Goal: Task Accomplishment & Management: Complete application form

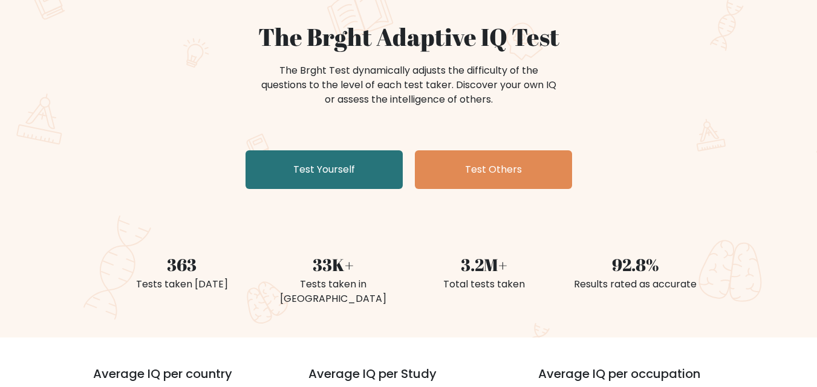
scroll to position [103, 0]
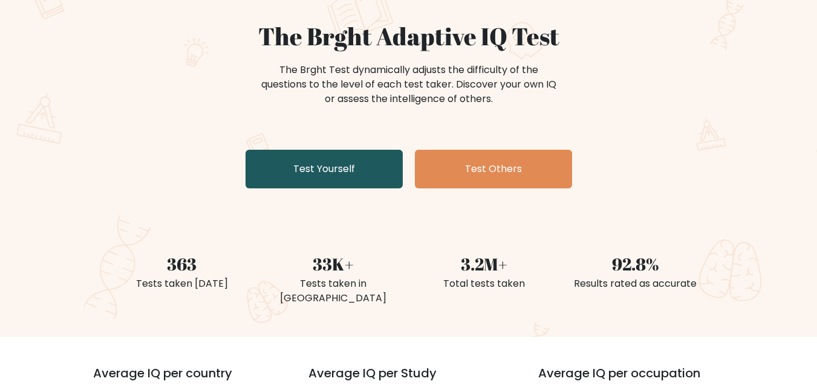
click at [335, 170] on link "Test Yourself" at bounding box center [323, 169] width 157 height 39
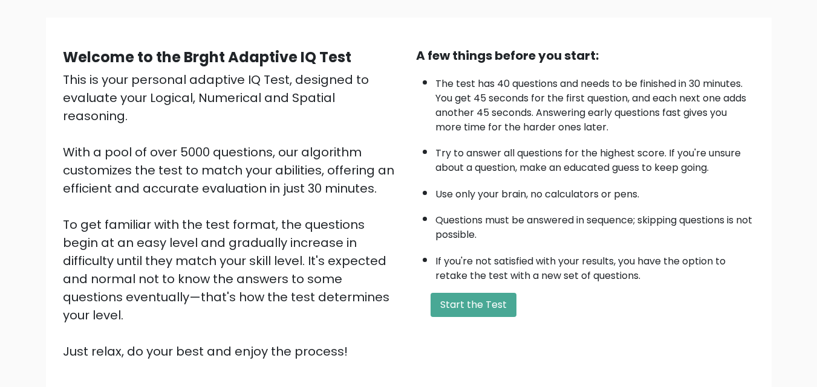
scroll to position [79, 0]
click at [470, 312] on button "Start the Test" at bounding box center [473, 305] width 86 height 24
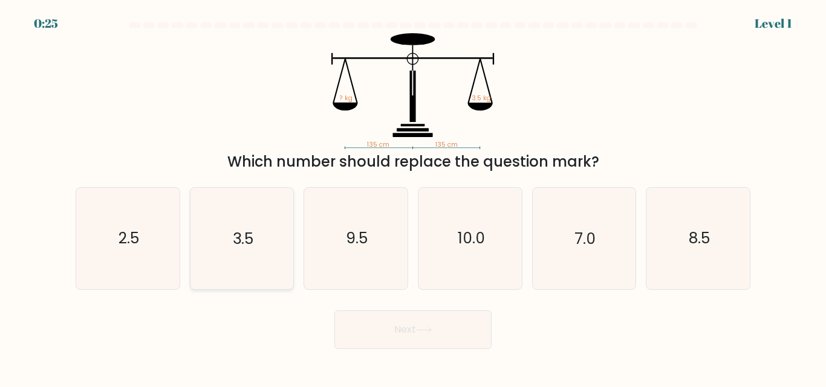
click at [236, 269] on icon "3.5" at bounding box center [241, 238] width 101 height 101
click at [413, 197] on input "b. 3.5" at bounding box center [413, 195] width 1 height 3
radio input "true"
click at [383, 345] on button "Next" at bounding box center [412, 330] width 157 height 39
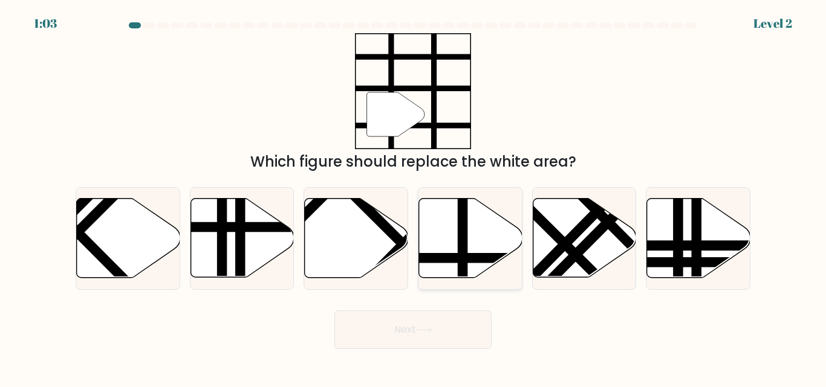
click at [462, 257] on line at bounding box center [462, 197] width 0 height 208
click at [413, 197] on input "d." at bounding box center [413, 195] width 1 height 3
radio input "true"
click at [455, 334] on button "Next" at bounding box center [412, 330] width 157 height 39
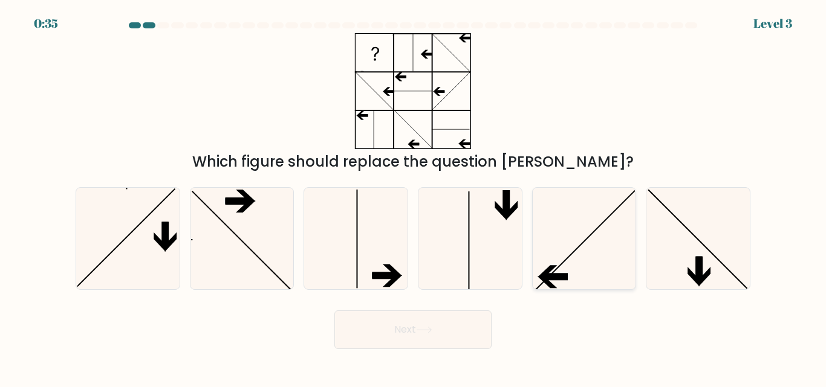
click at [572, 261] on icon at bounding box center [583, 238] width 101 height 101
click at [413, 197] on input "e." at bounding box center [413, 195] width 1 height 3
radio input "true"
click at [442, 328] on button "Next" at bounding box center [412, 330] width 157 height 39
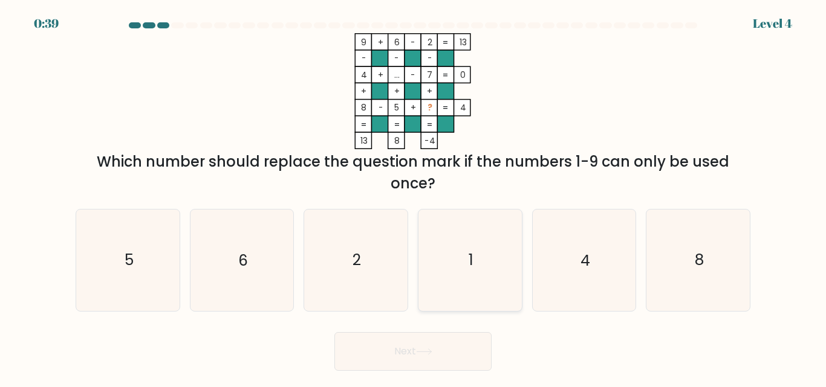
click at [467, 251] on icon "1" at bounding box center [469, 260] width 101 height 101
click at [413, 197] on input "d. 1" at bounding box center [413, 195] width 1 height 3
radio input "true"
click at [413, 346] on button "Next" at bounding box center [412, 351] width 157 height 39
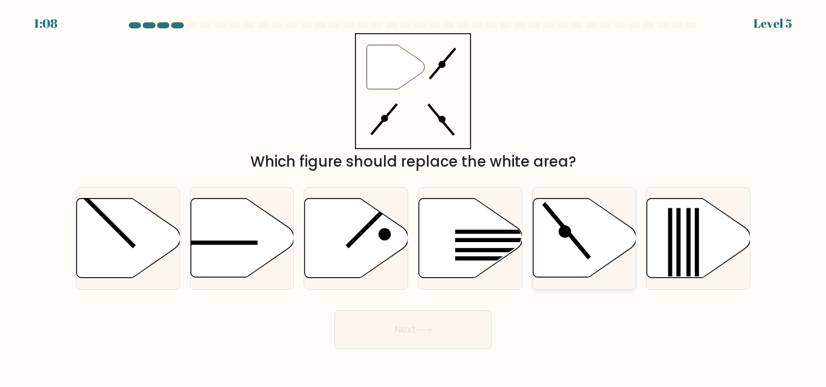
click at [570, 241] on icon at bounding box center [583, 238] width 103 height 79
click at [413, 197] on input "e." at bounding box center [413, 195] width 1 height 3
radio input "true"
click at [417, 344] on button "Next" at bounding box center [412, 330] width 157 height 39
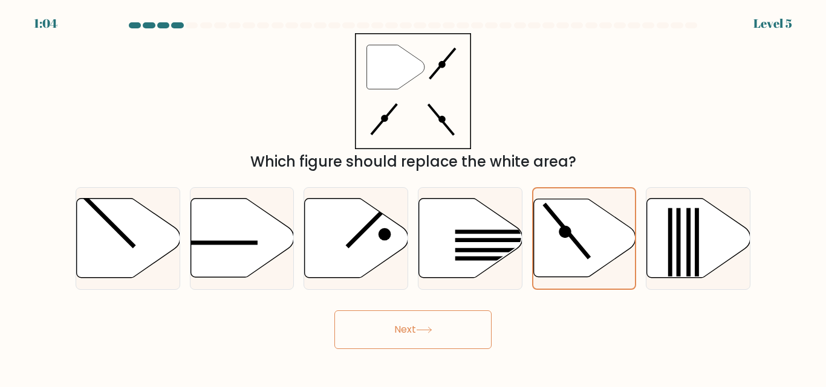
click at [417, 344] on button "Next" at bounding box center [412, 330] width 157 height 39
click at [334, 311] on button "Next" at bounding box center [412, 330] width 157 height 39
click at [413, 337] on button "Next" at bounding box center [412, 330] width 157 height 39
click at [580, 223] on icon at bounding box center [584, 238] width 102 height 78
click at [413, 197] on input "e." at bounding box center [413, 195] width 1 height 3
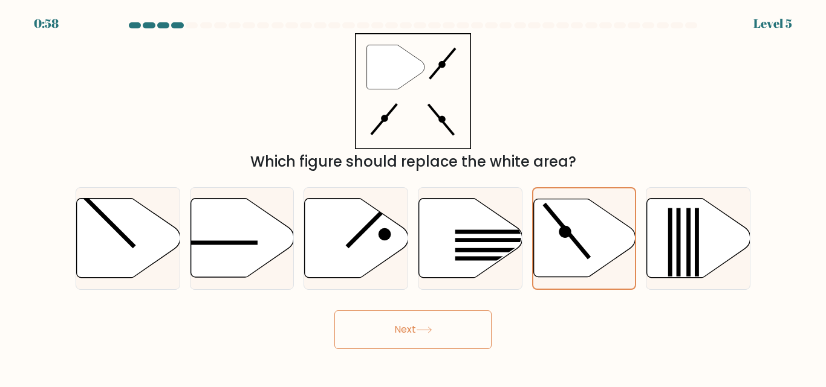
click at [395, 329] on button "Next" at bounding box center [412, 330] width 157 height 39
click at [588, 245] on icon at bounding box center [584, 238] width 102 height 78
click at [413, 197] on input "e." at bounding box center [413, 195] width 1 height 3
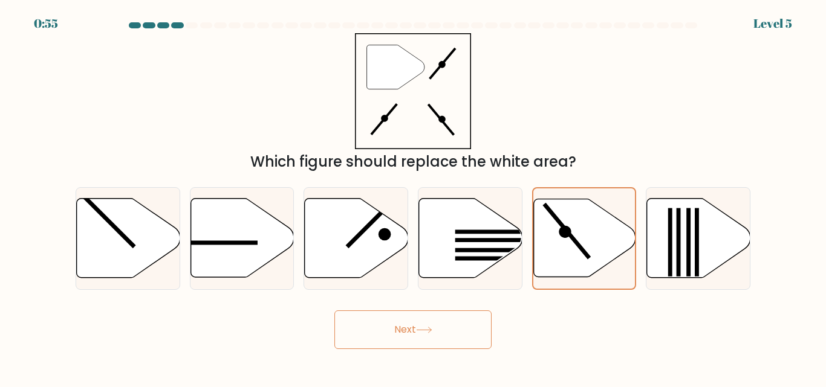
click at [452, 335] on button "Next" at bounding box center [412, 330] width 157 height 39
click at [436, 329] on button "Next" at bounding box center [412, 330] width 157 height 39
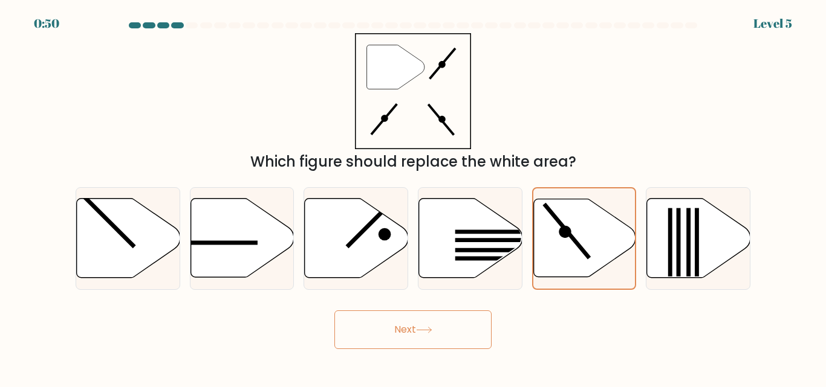
click at [436, 329] on button "Next" at bounding box center [412, 330] width 157 height 39
click at [582, 237] on icon at bounding box center [584, 238] width 102 height 78
click at [413, 197] on input "e." at bounding box center [413, 195] width 1 height 3
click at [416, 330] on button "Next" at bounding box center [412, 330] width 157 height 39
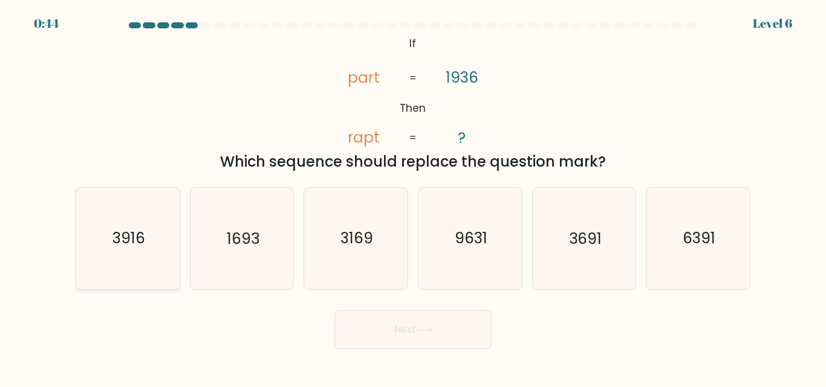
click at [141, 252] on icon "3916" at bounding box center [127, 238] width 101 height 101
click at [413, 197] on input "a. 3916" at bounding box center [413, 195] width 1 height 3
radio input "true"
click at [436, 346] on button "Next" at bounding box center [412, 330] width 157 height 39
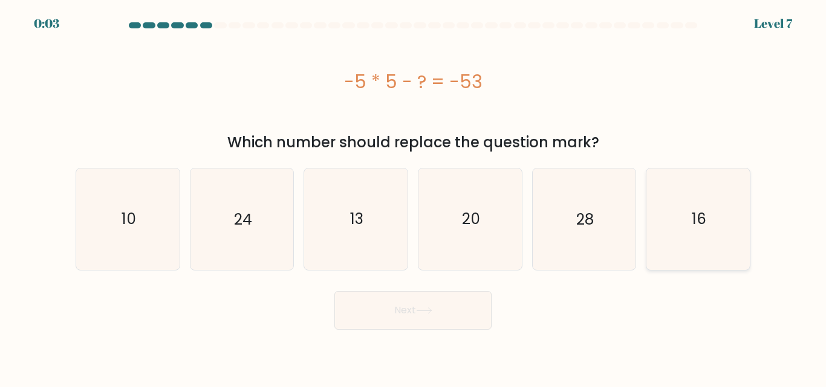
click at [688, 225] on icon "16" at bounding box center [697, 219] width 101 height 101
click at [413, 197] on input "f. 16" at bounding box center [413, 195] width 1 height 3
radio input "true"
click at [415, 309] on button "Next" at bounding box center [412, 310] width 157 height 39
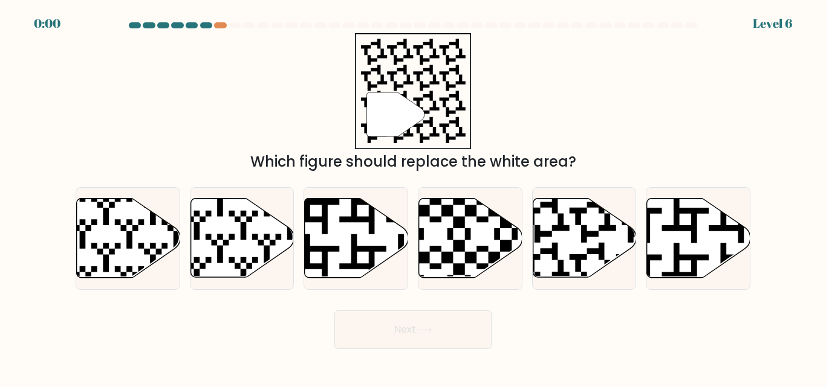
click at [415, 309] on div "Next" at bounding box center [412, 327] width 689 height 45
click at [589, 209] on icon at bounding box center [583, 238] width 103 height 79
click at [413, 197] on input "e." at bounding box center [413, 195] width 1 height 3
radio input "true"
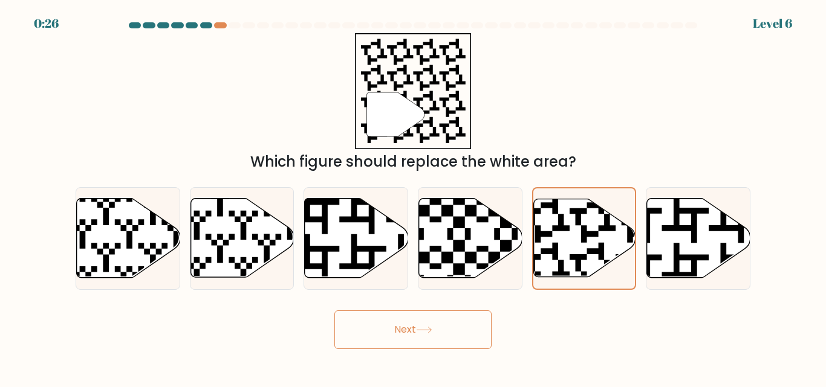
click at [430, 335] on button "Next" at bounding box center [412, 330] width 157 height 39
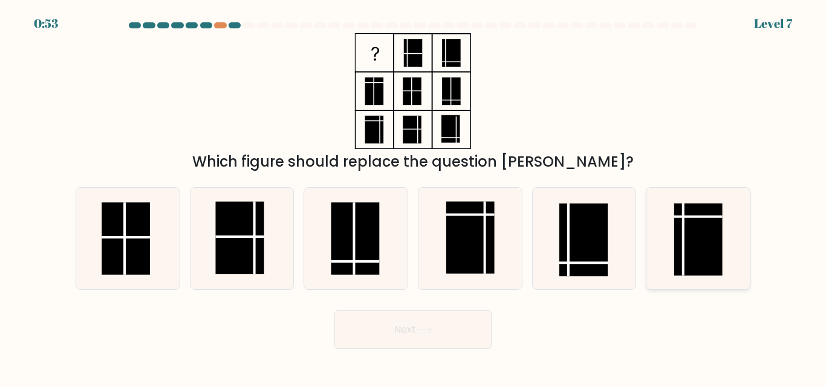
click at [694, 241] on rect at bounding box center [698, 240] width 48 height 73
click at [413, 197] on input "f." at bounding box center [413, 195] width 1 height 3
radio input "true"
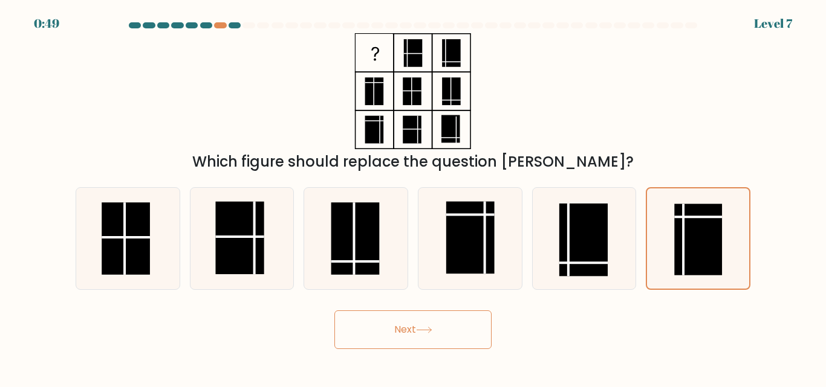
click at [398, 334] on button "Next" at bounding box center [412, 330] width 157 height 39
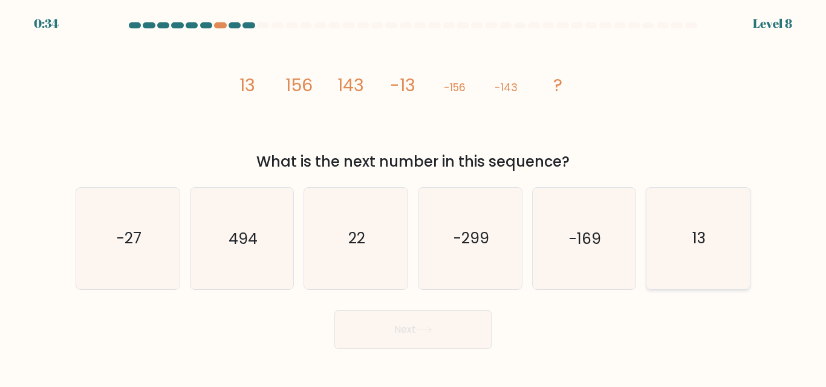
click at [647, 247] on icon "13" at bounding box center [697, 238] width 101 height 101
click at [413, 197] on input "f. 13" at bounding box center [413, 195] width 1 height 3
radio input "true"
click at [401, 325] on button "Next" at bounding box center [412, 330] width 157 height 39
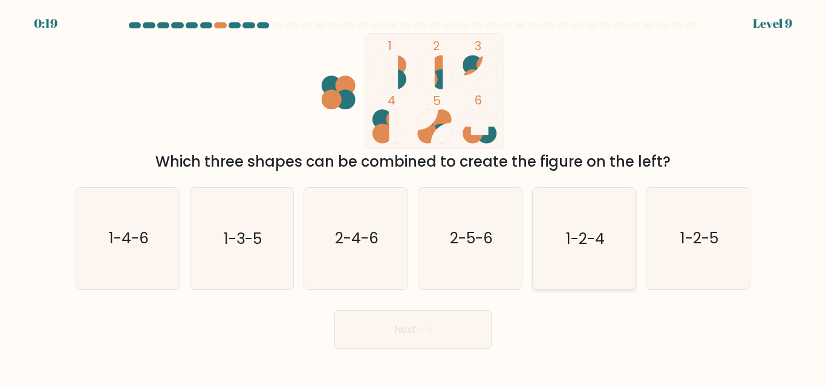
click at [560, 271] on icon "1-2-4" at bounding box center [583, 238] width 101 height 101
click at [413, 197] on input "e. 1-2-4" at bounding box center [413, 195] width 1 height 3
radio input "true"
click at [432, 320] on button "Next" at bounding box center [412, 330] width 157 height 39
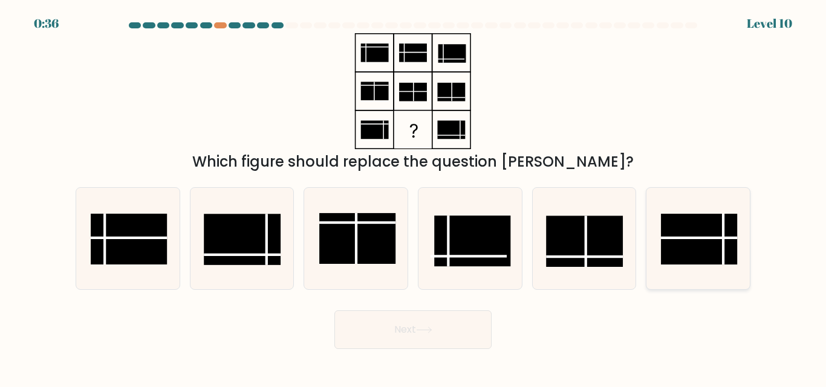
click at [723, 258] on line at bounding box center [723, 240] width 0 height 51
click at [413, 197] on input "f." at bounding box center [413, 195] width 1 height 3
radio input "true"
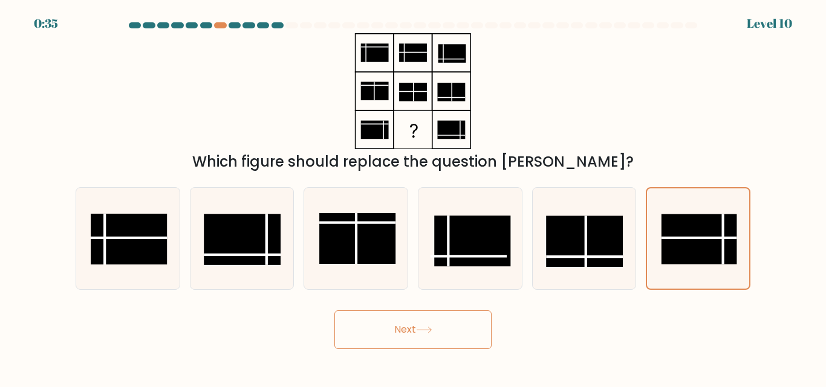
click at [448, 337] on button "Next" at bounding box center [412, 330] width 157 height 39
click at [401, 332] on button "Next" at bounding box center [412, 330] width 157 height 39
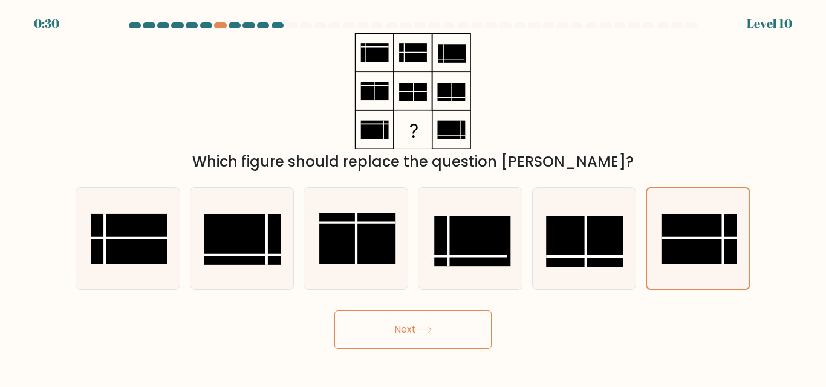
click at [391, 328] on button "Next" at bounding box center [412, 330] width 157 height 39
click at [673, 241] on rect at bounding box center [699, 240] width 76 height 50
click at [413, 197] on input "f." at bounding box center [413, 195] width 1 height 3
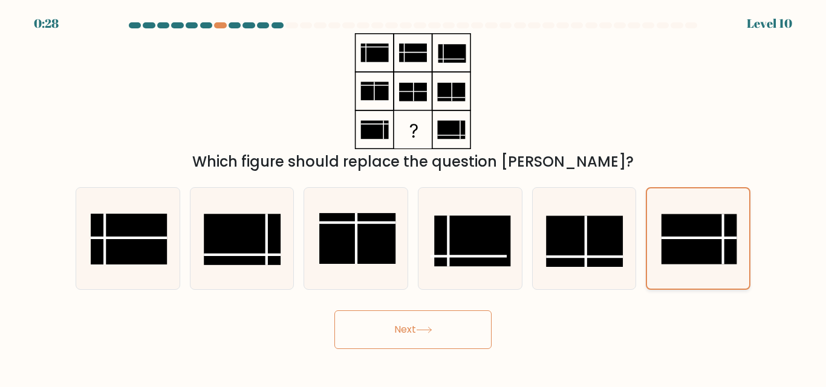
click at [673, 241] on rect at bounding box center [699, 240] width 76 height 50
click at [413, 197] on input "f." at bounding box center [413, 195] width 1 height 3
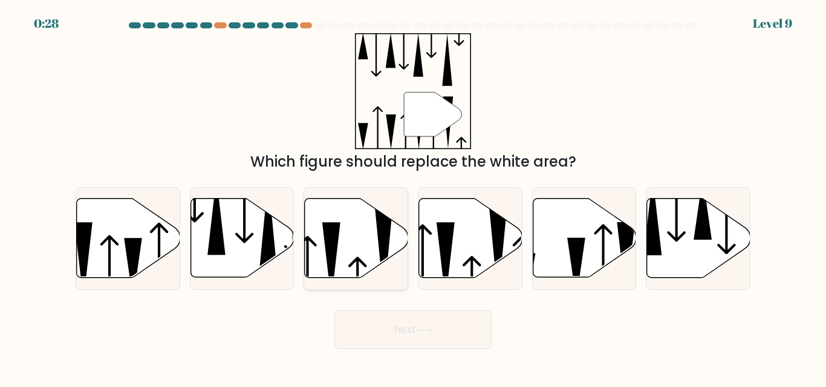
click at [332, 247] on icon at bounding box center [331, 262] width 18 height 78
click at [413, 197] on input "c." at bounding box center [413, 195] width 1 height 3
radio input "true"
click at [474, 316] on button "Next" at bounding box center [412, 330] width 157 height 39
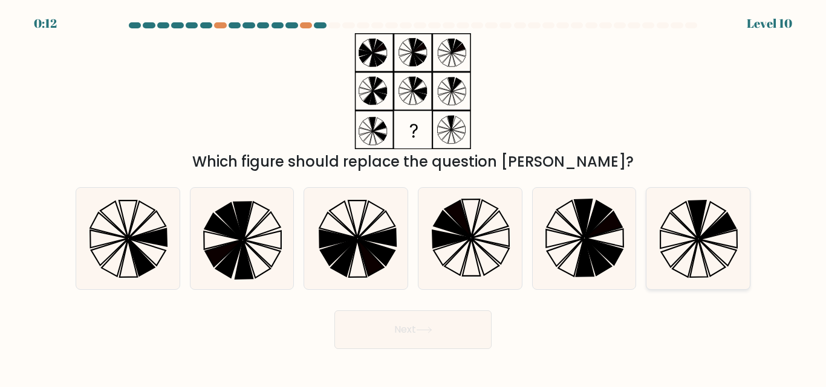
click at [692, 222] on icon at bounding box center [684, 220] width 27 height 37
click at [413, 197] on input "f." at bounding box center [413, 195] width 1 height 3
radio input "true"
click at [429, 337] on button "Next" at bounding box center [412, 330] width 157 height 39
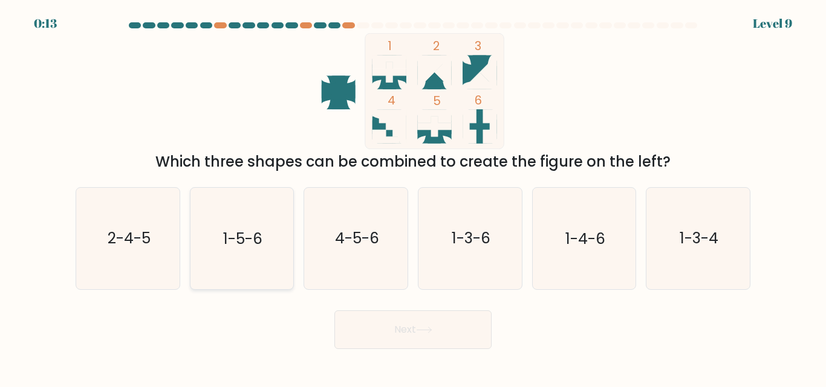
click at [283, 247] on icon "1-5-6" at bounding box center [241, 238] width 101 height 101
click at [413, 197] on input "b. 1-5-6" at bounding box center [413, 195] width 1 height 3
radio input "true"
click at [360, 308] on div "Next" at bounding box center [412, 327] width 689 height 45
click at [380, 323] on button "Next" at bounding box center [412, 330] width 157 height 39
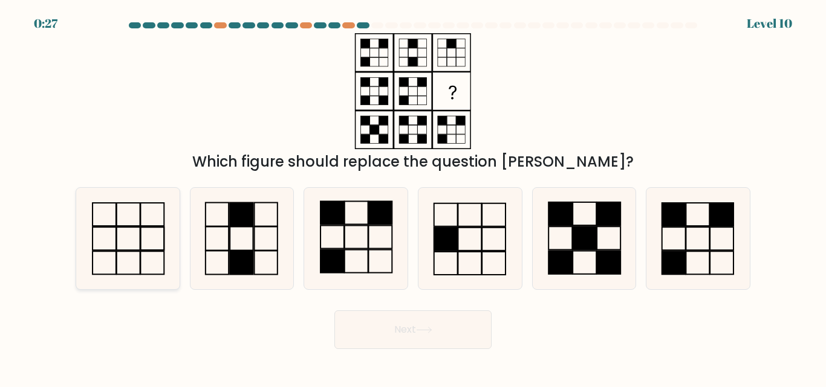
click at [178, 249] on icon at bounding box center [127, 238] width 101 height 101
click at [413, 197] on input "a." at bounding box center [413, 195] width 1 height 3
radio input "true"
click at [364, 328] on button "Next" at bounding box center [412, 330] width 157 height 39
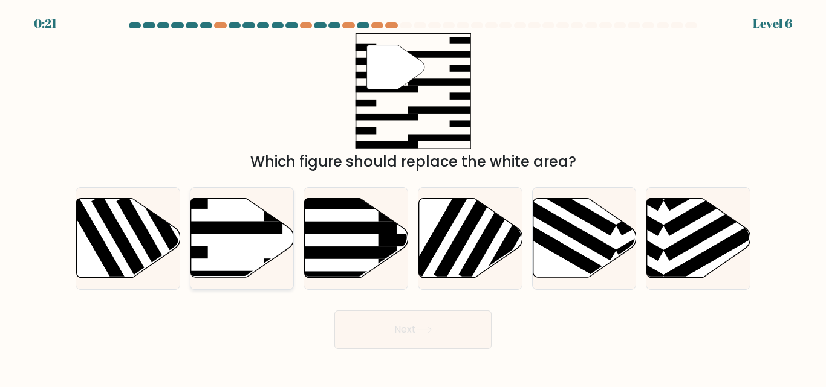
click at [262, 238] on icon at bounding box center [241, 238] width 103 height 79
click at [413, 197] on input "b." at bounding box center [413, 195] width 1 height 3
radio input "true"
click at [334, 311] on button "Next" at bounding box center [412, 330] width 157 height 39
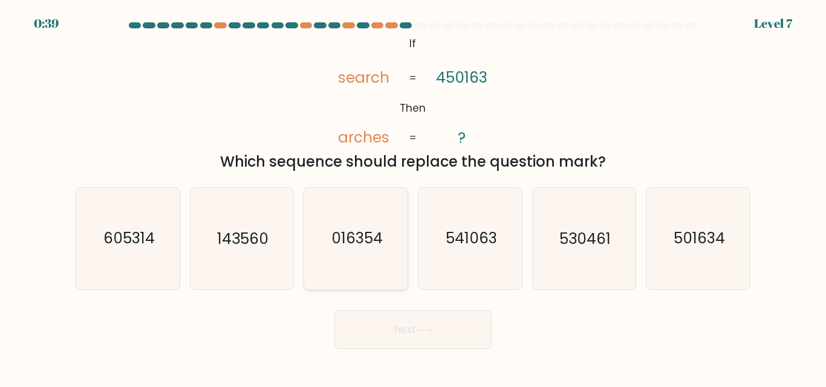
click at [337, 236] on text "016354" at bounding box center [356, 238] width 51 height 21
click at [413, 197] on input "c. 016354" at bounding box center [413, 195] width 1 height 3
radio input "true"
click at [334, 311] on button "Next" at bounding box center [412, 330] width 157 height 39
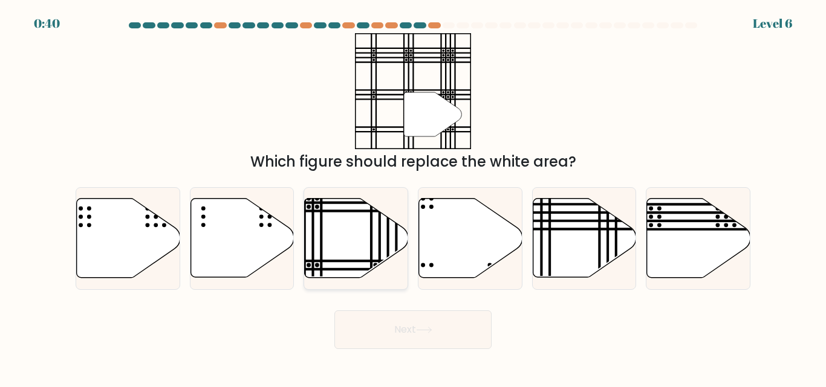
click at [346, 239] on icon at bounding box center [356, 238] width 103 height 79
click at [413, 197] on input "c." at bounding box center [413, 195] width 1 height 3
radio input "true"
click at [334, 311] on button "Next" at bounding box center [412, 330] width 157 height 39
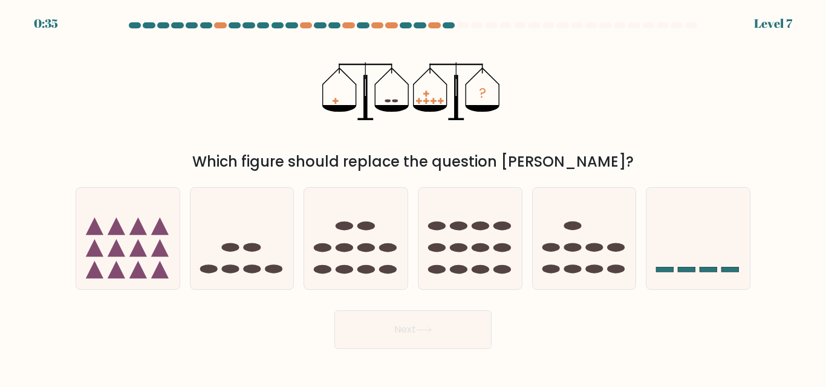
click at [334, 311] on button "Next" at bounding box center [412, 330] width 157 height 39
click at [345, 247] on ellipse at bounding box center [344, 248] width 18 height 9
click at [413, 197] on input "c." at bounding box center [413, 195] width 1 height 3
radio input "true"
click at [334, 311] on button "Next" at bounding box center [412, 330] width 157 height 39
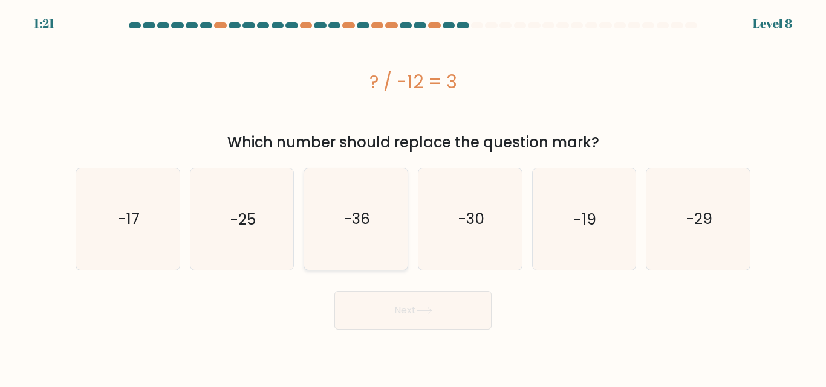
click at [355, 207] on icon "-36" at bounding box center [355, 219] width 101 height 101
click at [413, 197] on input "c. -36" at bounding box center [413, 195] width 1 height 3
radio input "true"
click at [334, 291] on button "Next" at bounding box center [412, 310] width 157 height 39
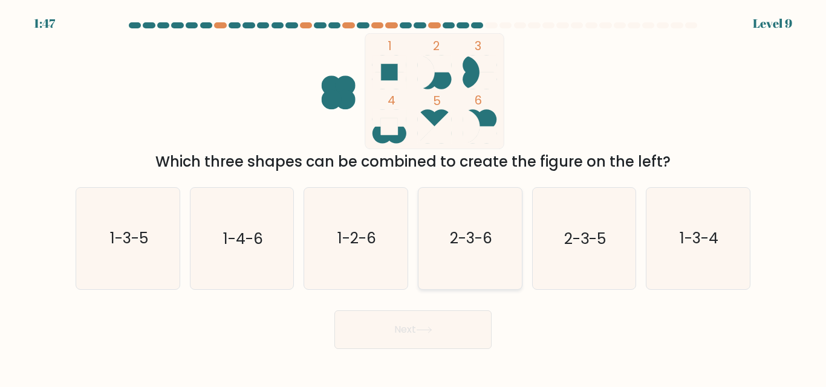
click at [487, 244] on text "2-3-6" at bounding box center [471, 238] width 42 height 21
click at [413, 197] on input "d. 2-3-6" at bounding box center [413, 195] width 1 height 3
radio input "true"
click at [334, 311] on button "Next" at bounding box center [412, 330] width 157 height 39
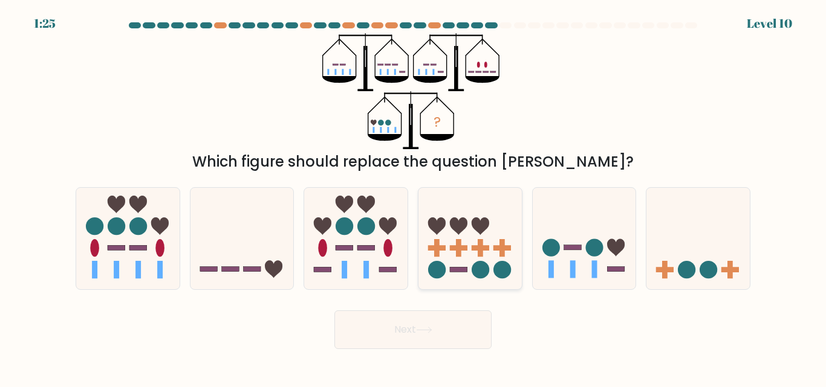
click at [513, 238] on icon at bounding box center [469, 238] width 103 height 85
click at [413, 197] on input "d." at bounding box center [413, 195] width 1 height 3
radio input "true"
click at [594, 241] on circle at bounding box center [594, 248] width 18 height 18
click at [413, 197] on input "e." at bounding box center [413, 195] width 1 height 3
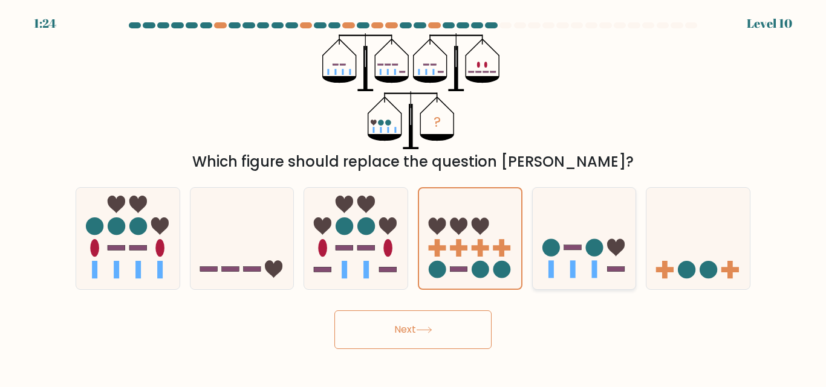
radio input "true"
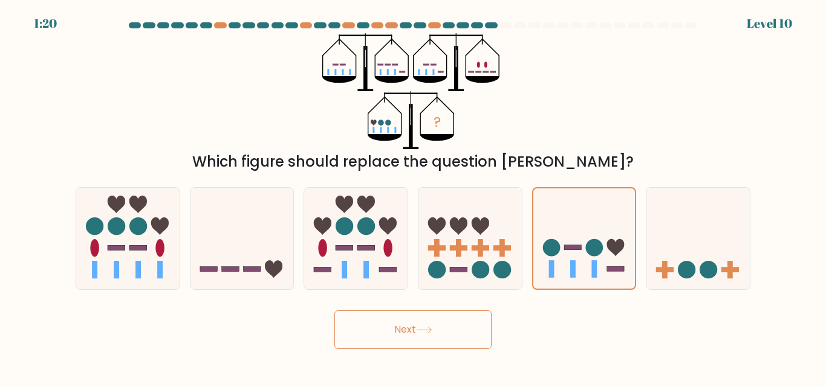
click at [334, 311] on button "Next" at bounding box center [412, 330] width 157 height 39
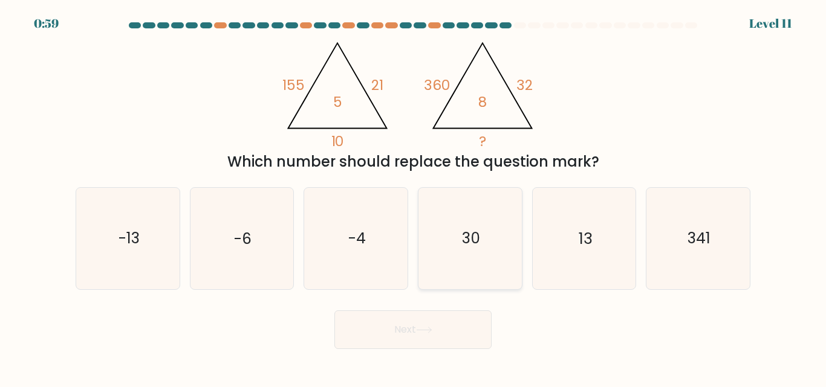
click at [435, 246] on icon "30" at bounding box center [469, 238] width 101 height 101
click at [413, 197] on input "d. 30" at bounding box center [413, 195] width 1 height 3
radio input "true"
click at [334, 311] on button "Next" at bounding box center [412, 330] width 157 height 39
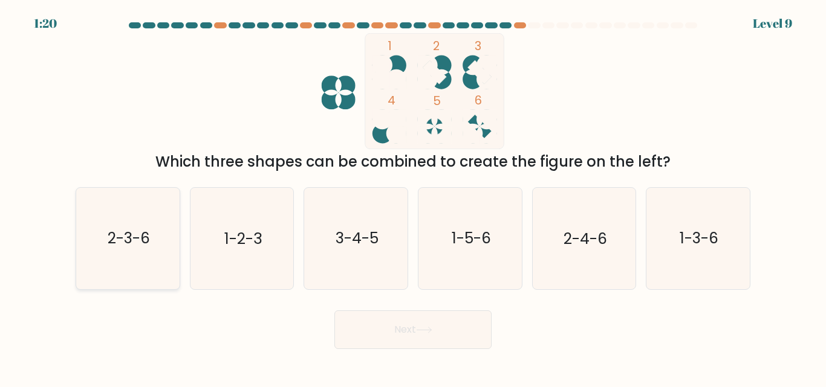
click at [149, 243] on text "2-3-6" at bounding box center [129, 238] width 42 height 21
click at [413, 197] on input "a. 2-3-6" at bounding box center [413, 195] width 1 height 3
radio input "true"
click at [334, 311] on button "Next" at bounding box center [412, 330] width 157 height 39
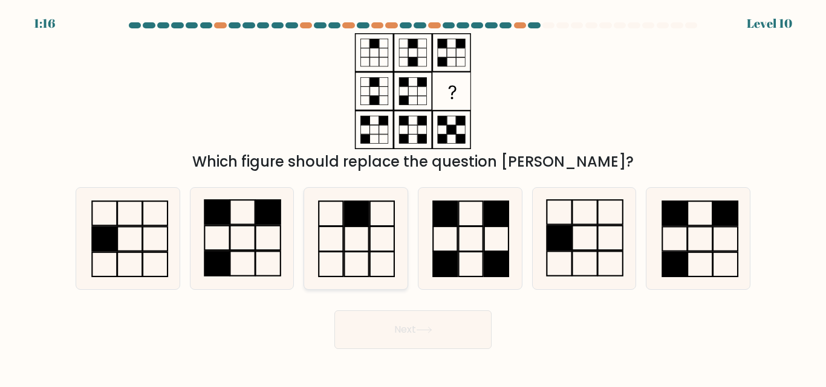
click at [338, 232] on icon at bounding box center [355, 238] width 101 height 101
click at [413, 197] on input "c." at bounding box center [413, 195] width 1 height 3
radio input "true"
click at [334, 311] on button "Next" at bounding box center [412, 330] width 157 height 39
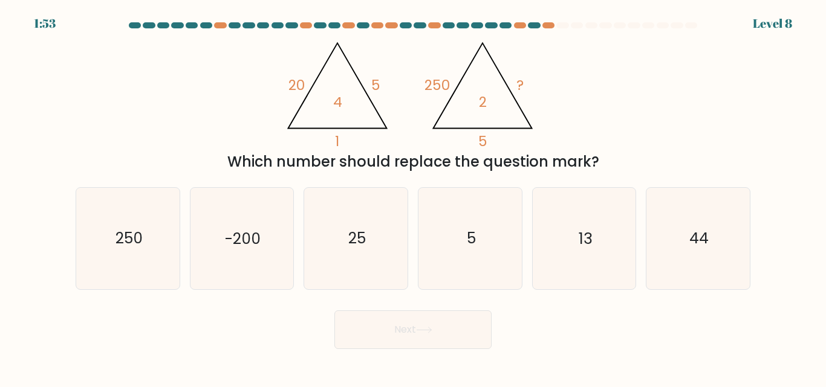
click at [338, 232] on icon "25" at bounding box center [355, 238] width 101 height 101
click at [413, 197] on input "c. 25" at bounding box center [413, 195] width 1 height 3
radio input "true"
click at [334, 311] on button "Next" at bounding box center [412, 330] width 157 height 39
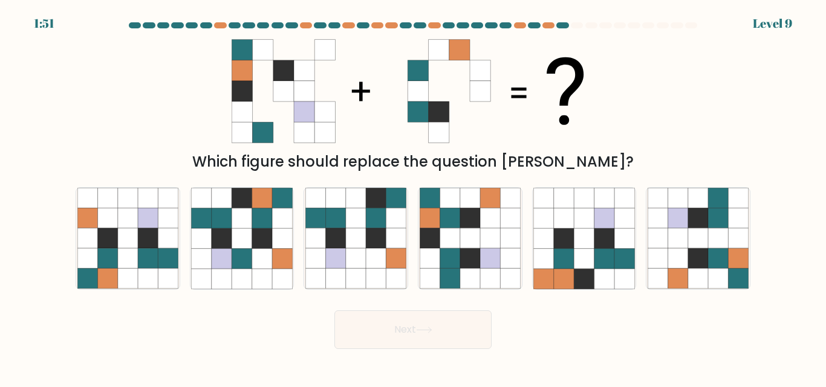
click at [334, 311] on button "Next" at bounding box center [412, 330] width 157 height 39
click at [369, 245] on icon at bounding box center [376, 239] width 20 height 20
click at [413, 197] on input "c." at bounding box center [413, 195] width 1 height 3
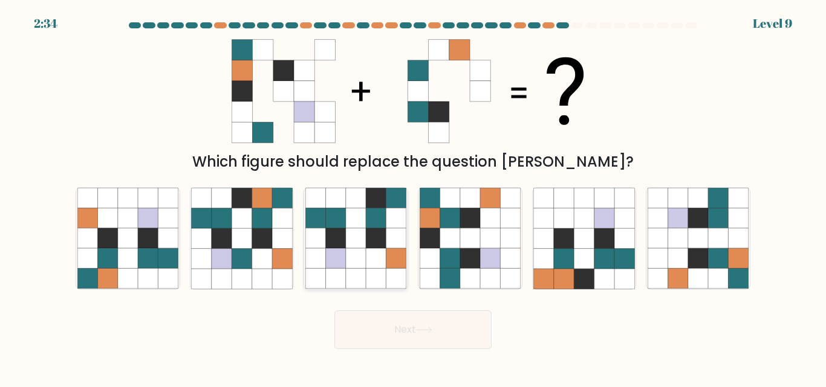
radio input "true"
click at [334, 311] on button "Next" at bounding box center [412, 330] width 157 height 39
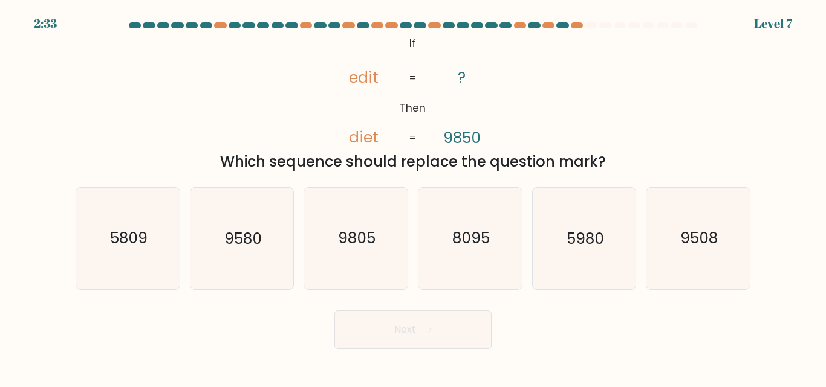
click at [334, 311] on button "Next" at bounding box center [412, 330] width 157 height 39
click at [369, 245] on text "9805" at bounding box center [356, 238] width 37 height 21
click at [413, 197] on input "c. 9805" at bounding box center [413, 195] width 1 height 3
radio input "true"
click at [334, 311] on button "Next" at bounding box center [412, 330] width 157 height 39
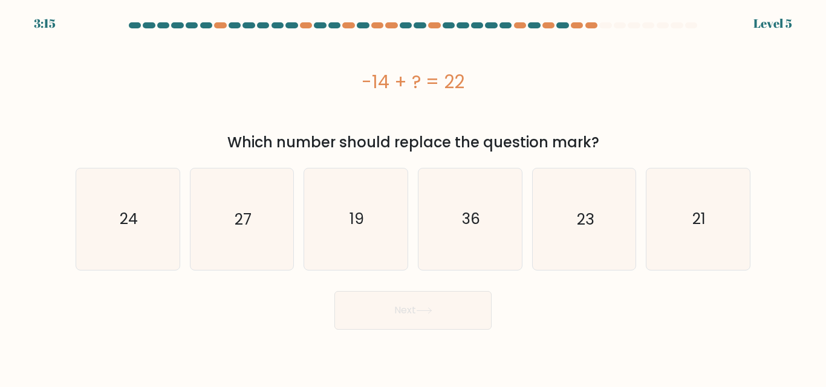
click at [334, 291] on button "Next" at bounding box center [412, 310] width 157 height 39
click at [363, 249] on icon "19" at bounding box center [355, 219] width 101 height 101
click at [413, 197] on input "c. 19" at bounding box center [413, 195] width 1 height 3
radio input "true"
click at [334, 291] on button "Next" at bounding box center [412, 310] width 157 height 39
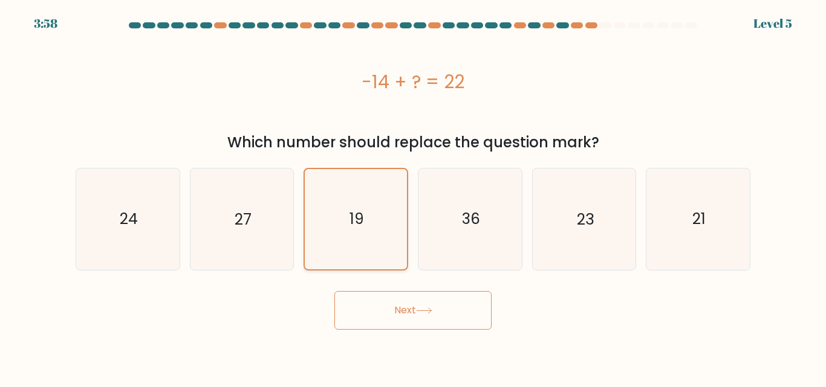
click at [334, 291] on button "Next" at bounding box center [412, 310] width 157 height 39
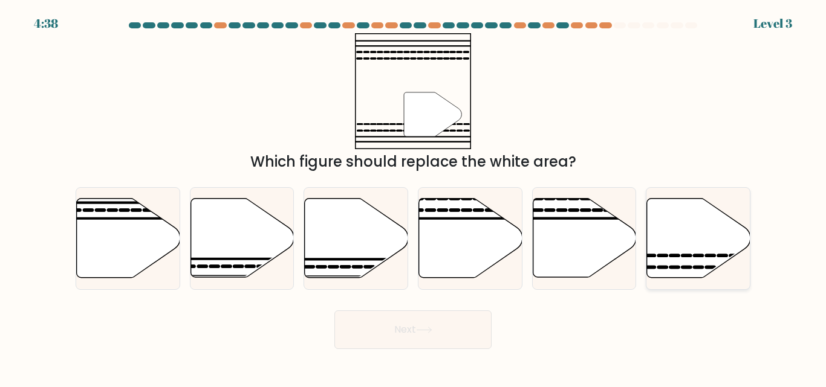
click at [700, 250] on icon at bounding box center [698, 238] width 103 height 79
click at [413, 197] on input "f." at bounding box center [413, 195] width 1 height 3
radio input "true"
click at [334, 311] on button "Next" at bounding box center [412, 330] width 157 height 39
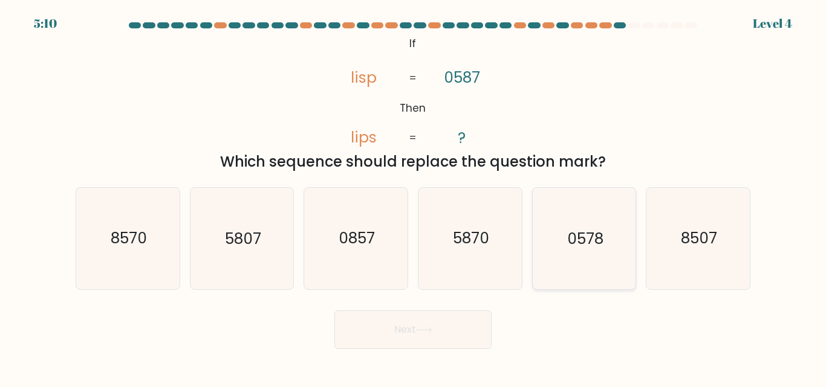
click at [592, 247] on text "0578" at bounding box center [585, 238] width 36 height 21
click at [413, 197] on input "e. 0578" at bounding box center [413, 195] width 1 height 3
radio input "true"
click at [334, 311] on button "Next" at bounding box center [412, 330] width 157 height 39
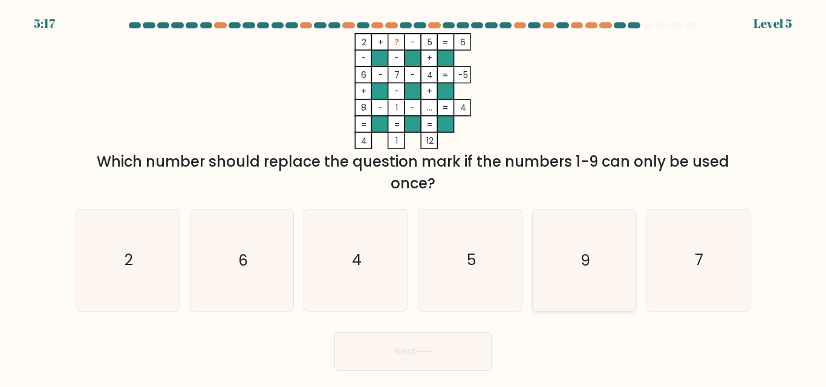
click at [620, 258] on icon "9" at bounding box center [583, 260] width 101 height 101
click at [413, 197] on input "e. 9" at bounding box center [413, 195] width 1 height 3
radio input "true"
click at [334, 332] on button "Next" at bounding box center [412, 351] width 157 height 39
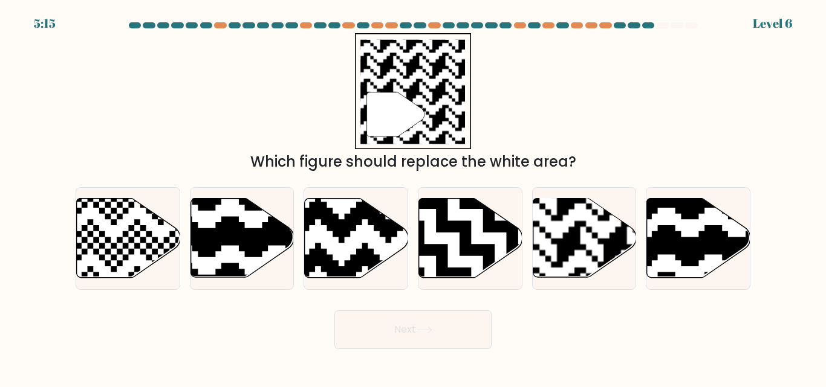
click at [334, 311] on button "Next" at bounding box center [412, 330] width 157 height 39
click at [547, 247] on rect at bounding box center [615, 198] width 187 height 187
click at [413, 197] on input "e." at bounding box center [413, 195] width 1 height 3
radio input "true"
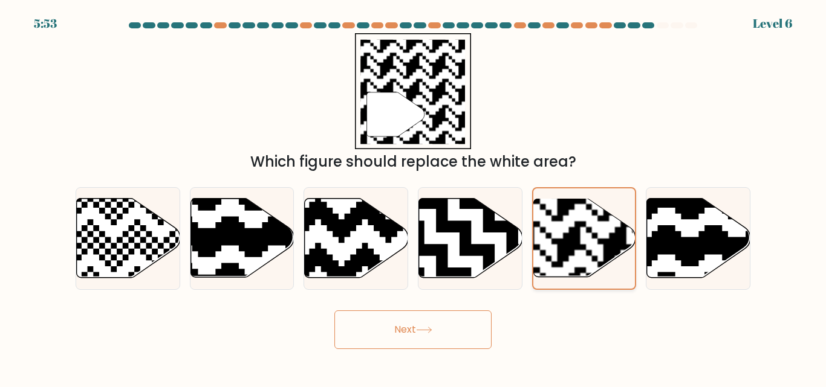
click at [334, 311] on button "Next" at bounding box center [412, 330] width 157 height 39
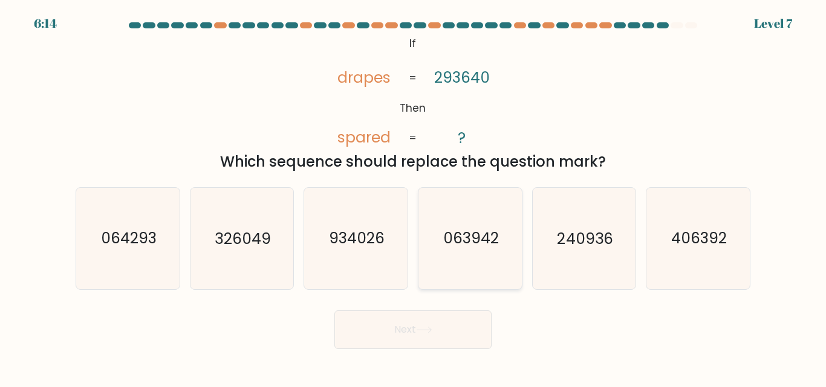
click at [506, 238] on icon "063942" at bounding box center [469, 238] width 101 height 101
click at [413, 197] on input "d. 063942" at bounding box center [413, 195] width 1 height 3
radio input "true"
click at [506, 238] on icon "063942" at bounding box center [470, 239] width 100 height 100
click at [413, 197] on input "d. 063942" at bounding box center [413, 195] width 1 height 3
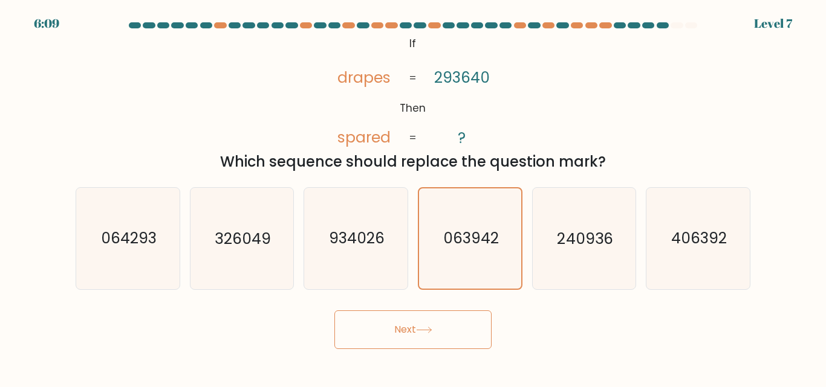
click at [418, 341] on button "Next" at bounding box center [412, 330] width 157 height 39
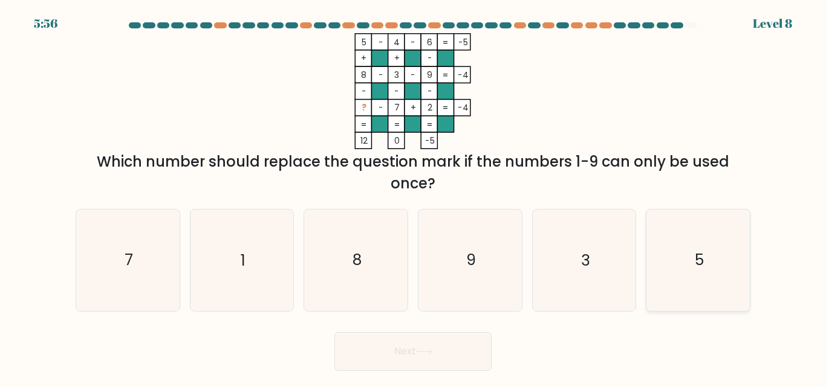
click at [678, 252] on icon "5" at bounding box center [697, 260] width 101 height 101
click at [413, 197] on input "f. 5" at bounding box center [413, 195] width 1 height 3
radio input "true"
click at [334, 332] on button "Next" at bounding box center [412, 351] width 157 height 39
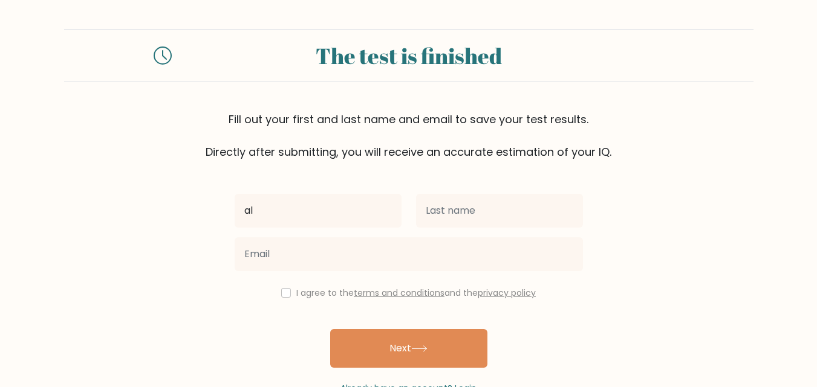
type input "a"
type input "abdullah"
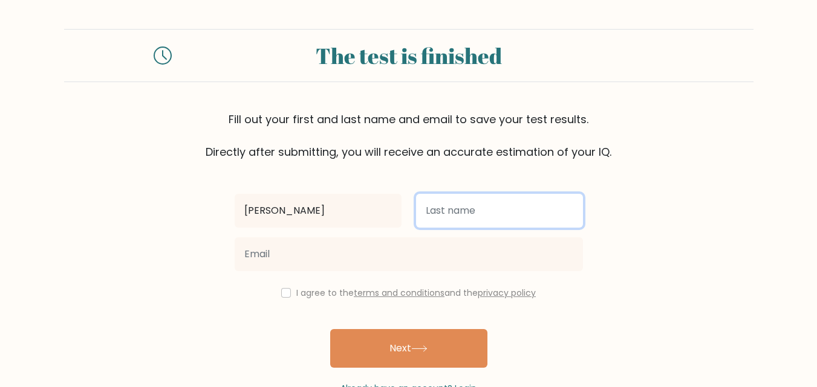
click at [456, 221] on input "text" at bounding box center [499, 211] width 167 height 34
type input "a"
type input "abid"
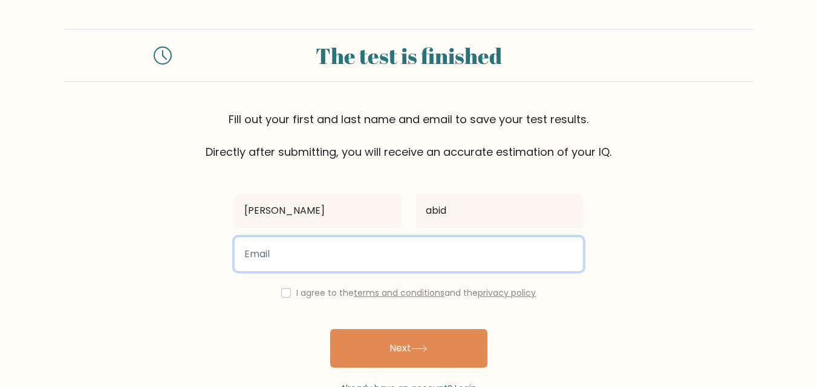
click at [466, 255] on input "email" at bounding box center [409, 255] width 348 height 34
type input "[EMAIL_ADDRESS][DOMAIN_NAME]"
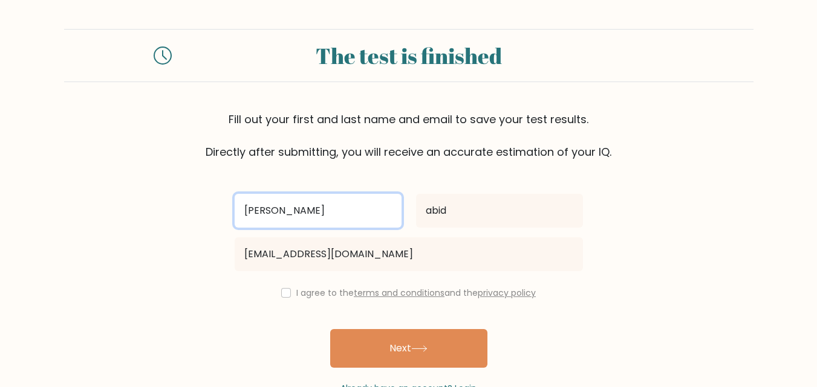
click at [323, 212] on input "abdullah" at bounding box center [318, 211] width 167 height 34
type input "[PERSON_NAME]"
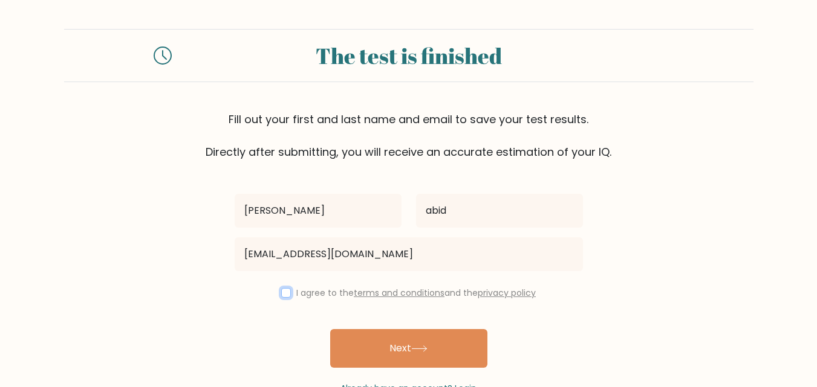
click at [283, 291] on input "checkbox" at bounding box center [286, 293] width 10 height 10
checkbox input "true"
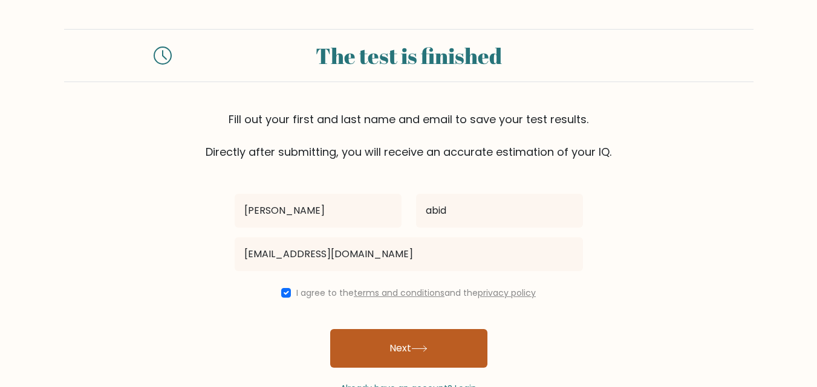
click at [375, 358] on button "Next" at bounding box center [408, 348] width 157 height 39
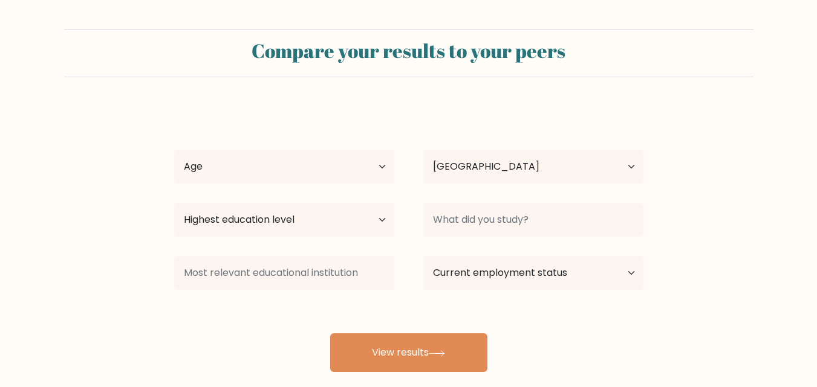
select select "BD"
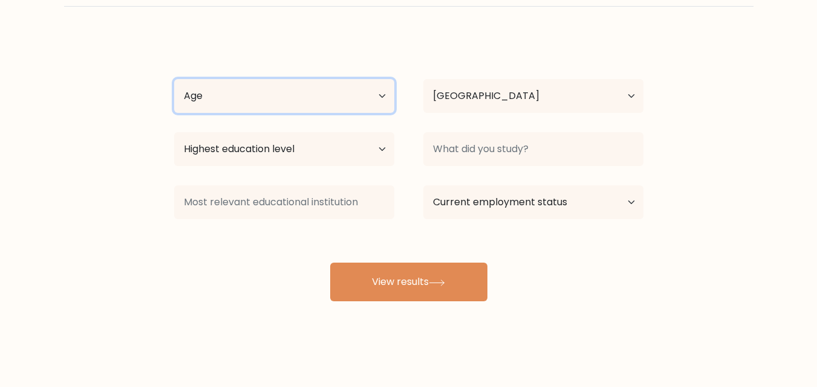
click at [270, 95] on select "Age Under [DEMOGRAPHIC_DATA] [DEMOGRAPHIC_DATA] [DEMOGRAPHIC_DATA] [DEMOGRAPHIC…" at bounding box center [284, 96] width 220 height 34
select select "18_24"
click at [174, 79] on select "Age Under [DEMOGRAPHIC_DATA] [DEMOGRAPHIC_DATA] [DEMOGRAPHIC_DATA] [DEMOGRAPHIC…" at bounding box center [284, 96] width 220 height 34
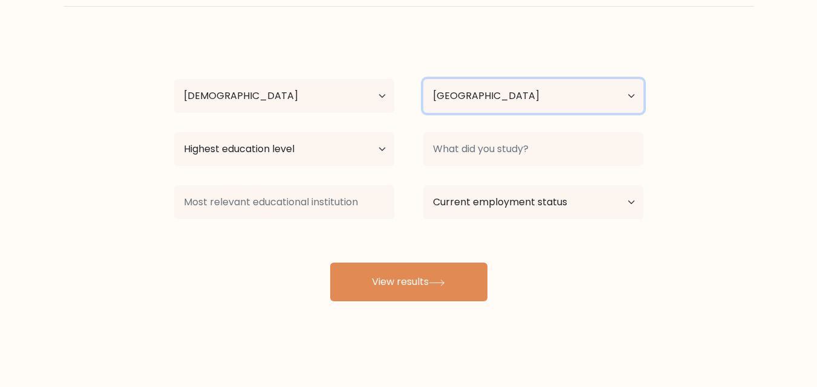
click at [456, 99] on select "Country Afghanistan Albania Algeria American Samoa Andorra Angola Anguilla Anta…" at bounding box center [533, 96] width 220 height 34
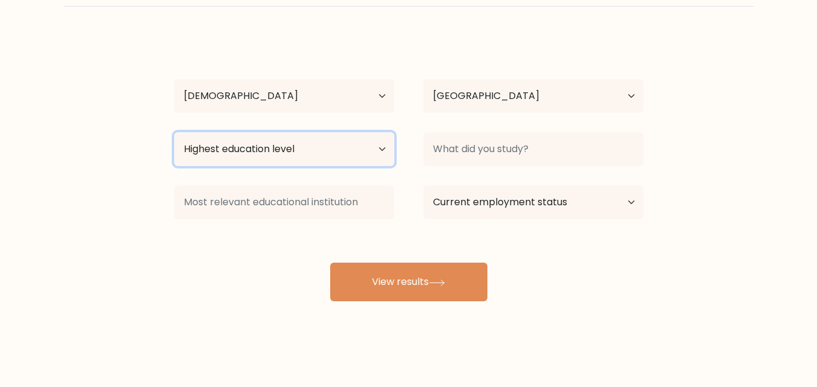
click at [319, 150] on select "Highest education level No schooling Primary Lower Secondary Upper Secondary Oc…" at bounding box center [284, 149] width 220 height 34
select select "bachelors_degree"
click at [174, 132] on select "Highest education level No schooling Primary Lower Secondary Upper Secondary Oc…" at bounding box center [284, 149] width 220 height 34
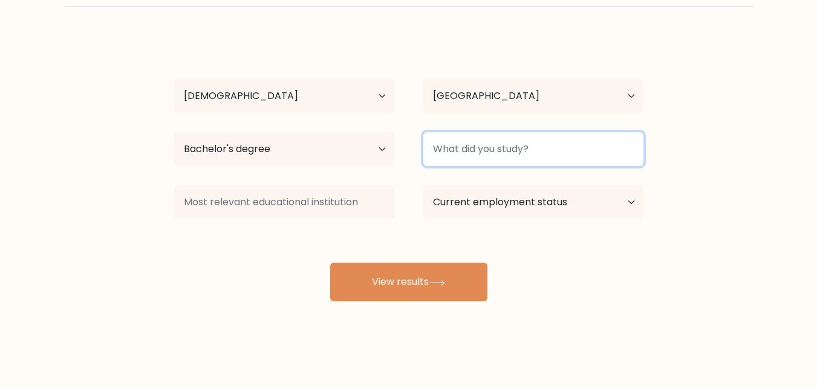
click at [477, 149] on input at bounding box center [533, 149] width 220 height 34
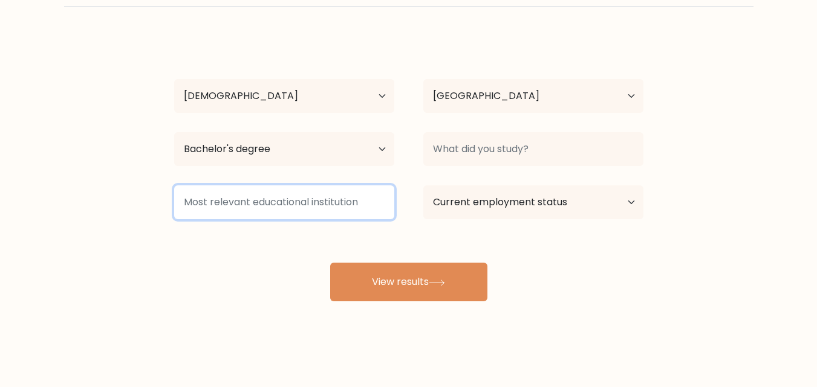
click at [333, 208] on input at bounding box center [284, 203] width 220 height 34
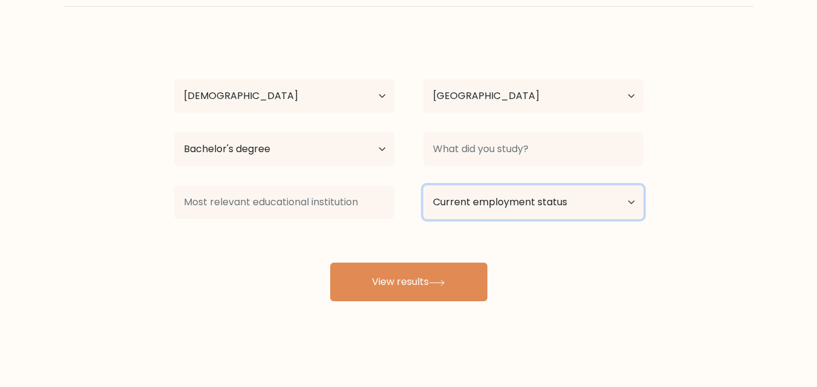
click at [479, 205] on select "Current employment status Employed Student Retired Other / prefer not to answer" at bounding box center [533, 203] width 220 height 34
select select "student"
click at [423, 186] on select "Current employment status Employed Student Retired Other / prefer not to answer" at bounding box center [533, 203] width 220 height 34
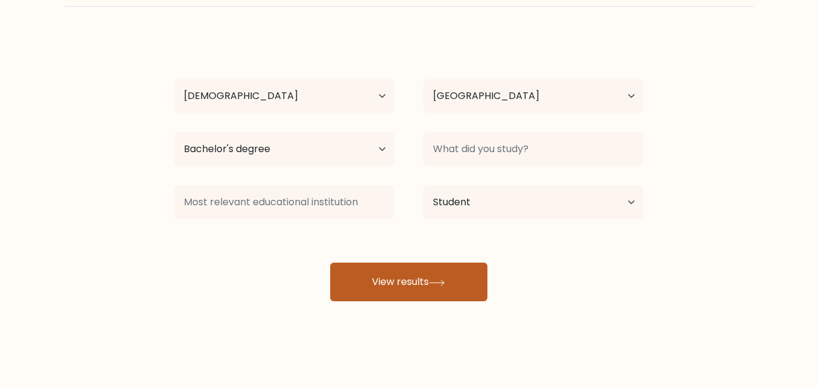
click at [406, 269] on button "View results" at bounding box center [408, 282] width 157 height 39
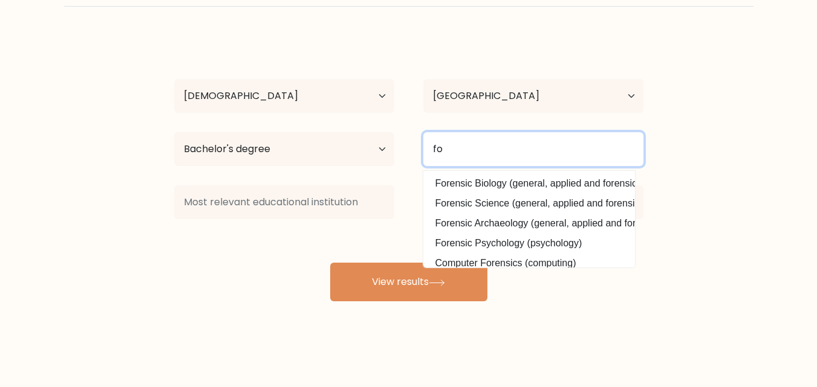
type input "f"
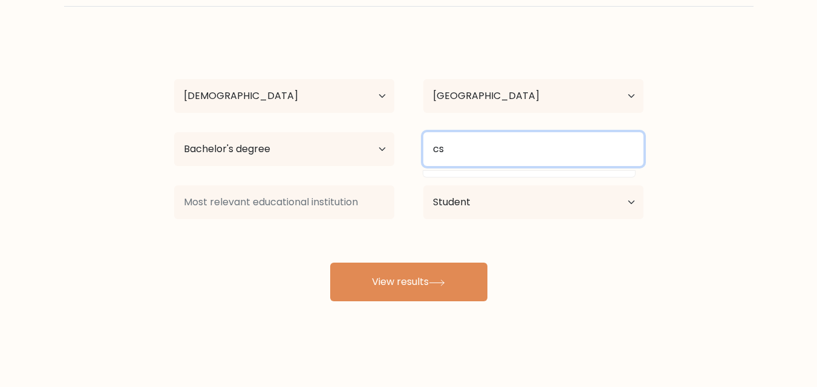
type input "c"
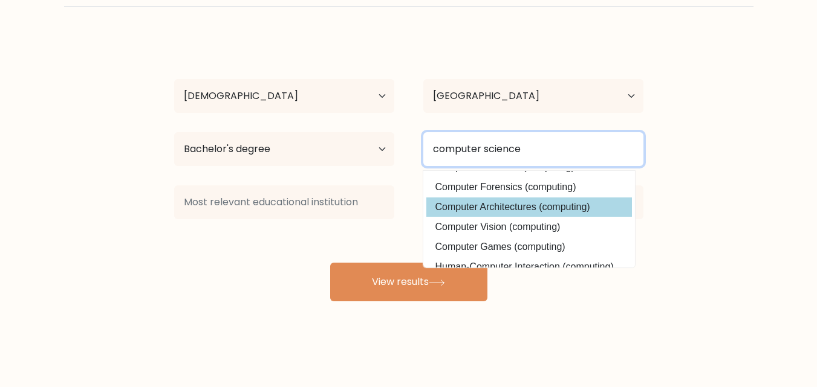
scroll to position [0, 0]
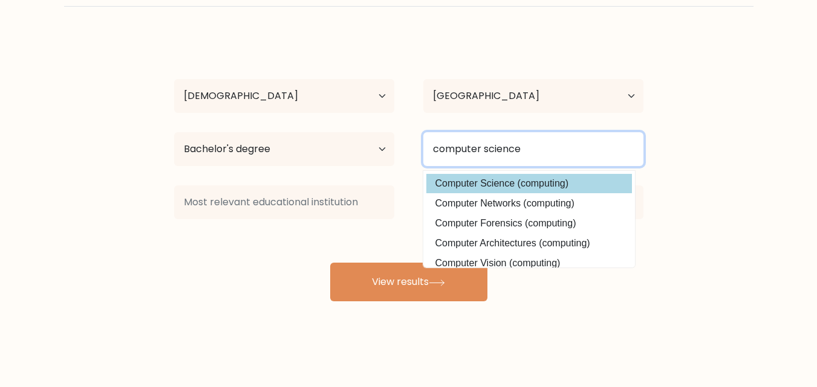
type input "computer science"
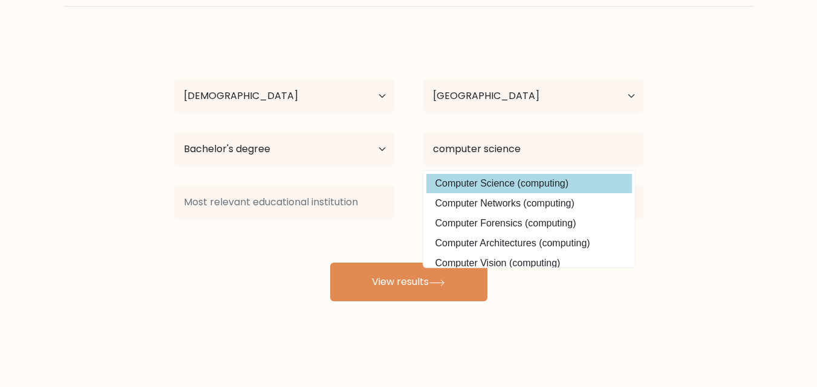
click at [543, 185] on div "abdullah al abid Age Under 18 years old 18-24 years old 25-34 years old 35-44 y…" at bounding box center [409, 169] width 484 height 266
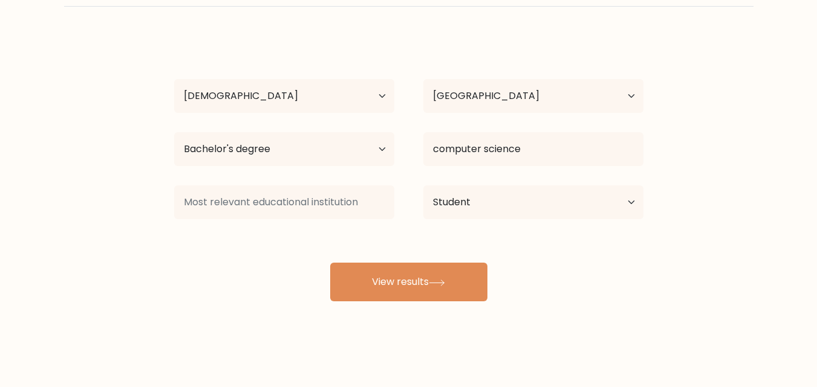
click at [543, 185] on div "Current employment status Employed Student Retired Other / prefer not to answer" at bounding box center [533, 203] width 249 height 44
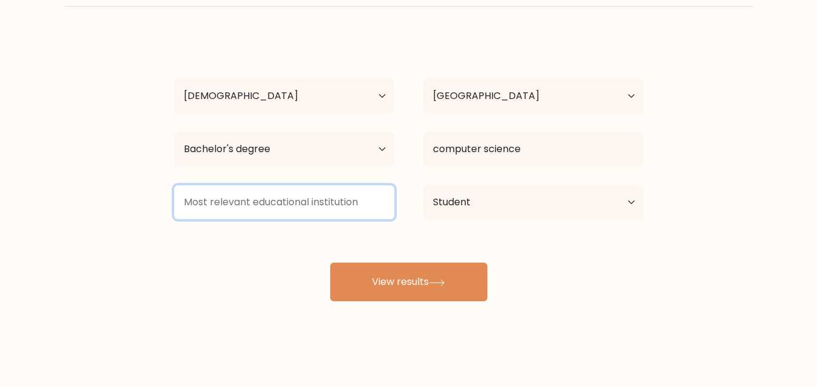
click at [354, 207] on input at bounding box center [284, 203] width 220 height 34
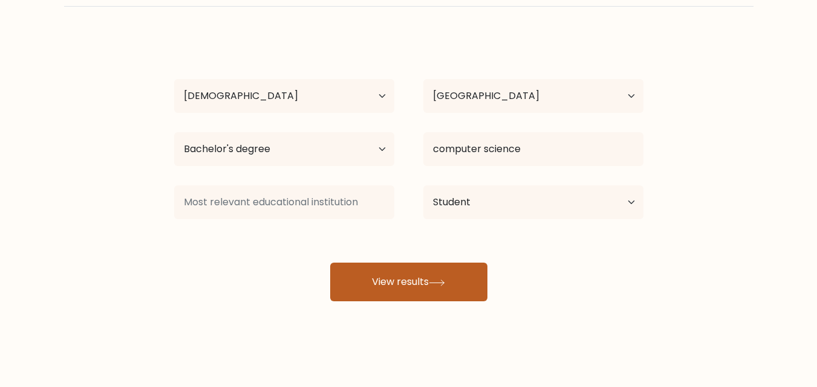
click at [389, 277] on button "View results" at bounding box center [408, 282] width 157 height 39
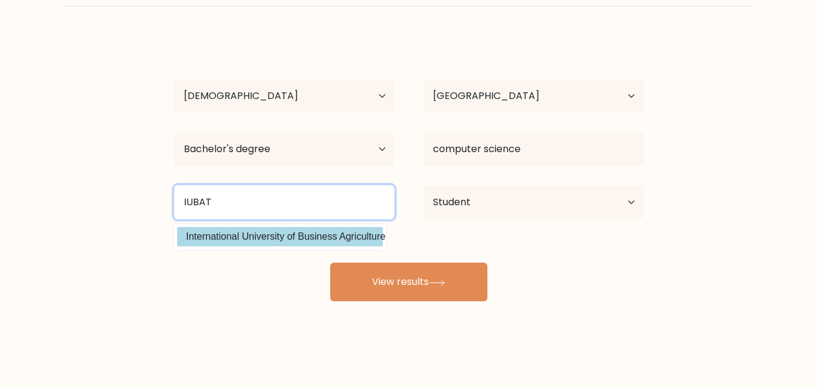
type input "IUBAT"
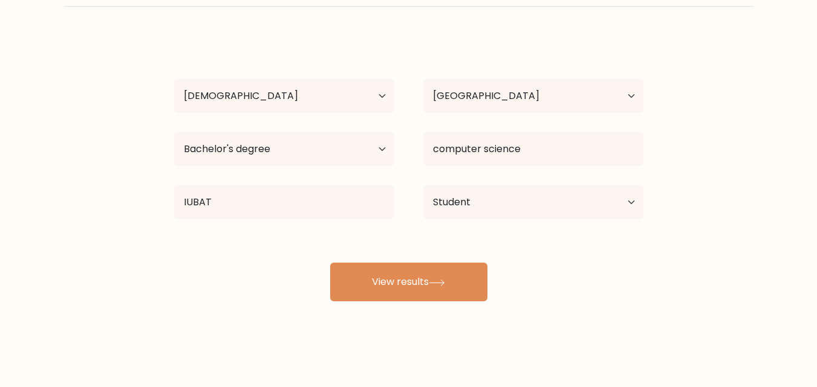
click at [245, 237] on div "abdullah al abid Age Under 18 years old 18-24 years old 25-34 years old 35-44 y…" at bounding box center [409, 169] width 484 height 266
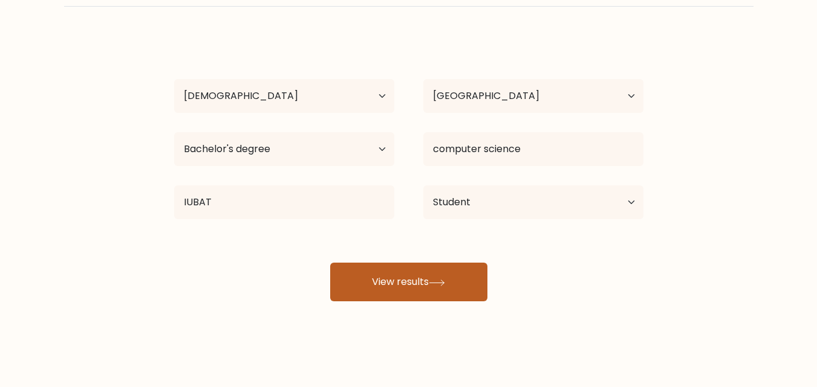
click at [407, 283] on button "View results" at bounding box center [408, 282] width 157 height 39
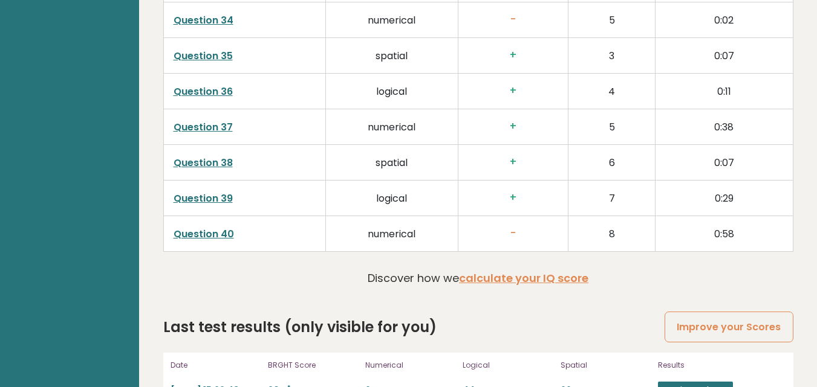
scroll to position [3111, 0]
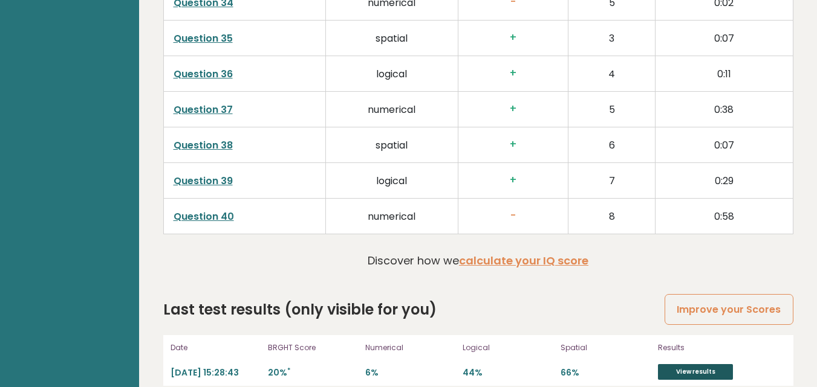
click at [685, 364] on link "View results" at bounding box center [695, 372] width 75 height 16
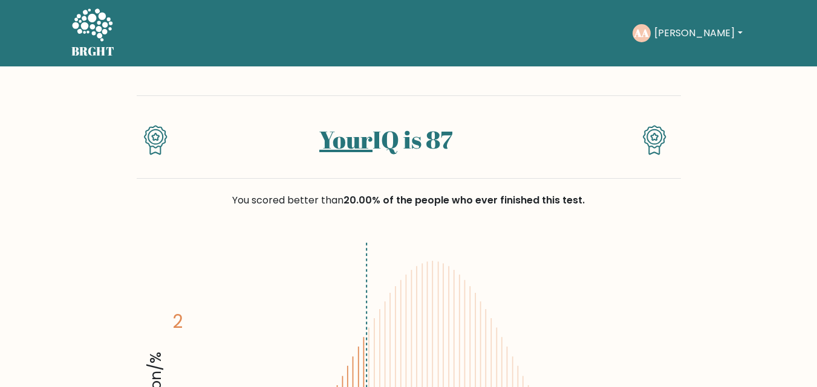
click at [92, 27] on icon at bounding box center [92, 24] width 40 height 33
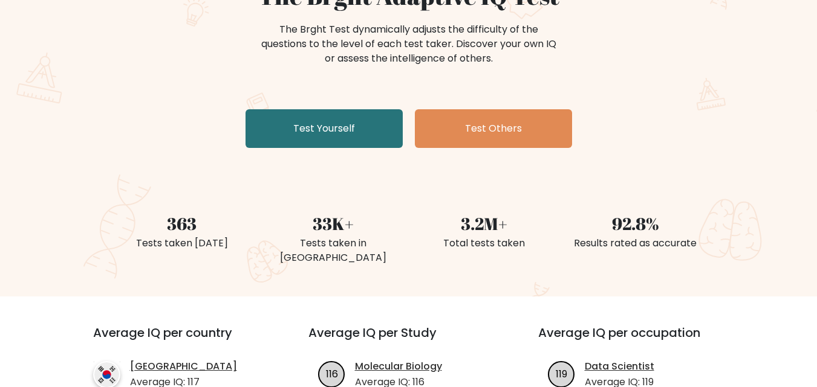
scroll to position [144, 0]
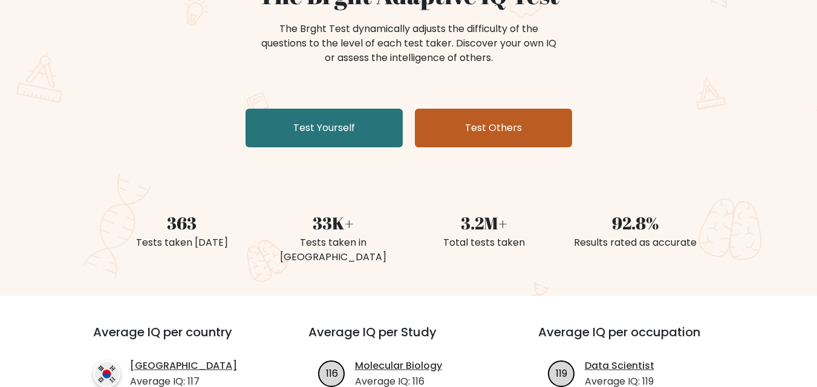
click at [514, 119] on link "Test Others" at bounding box center [493, 128] width 157 height 39
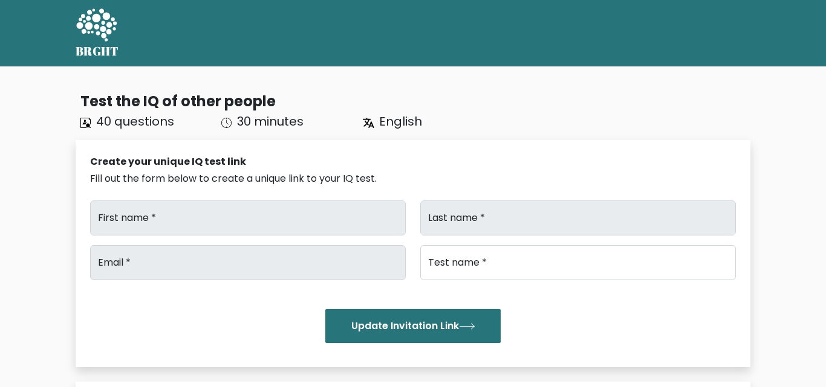
type input "[PERSON_NAME]"
type input "abid"
type input "[EMAIL_ADDRESS][DOMAIN_NAME]"
type input "Brght Intelligence Test"
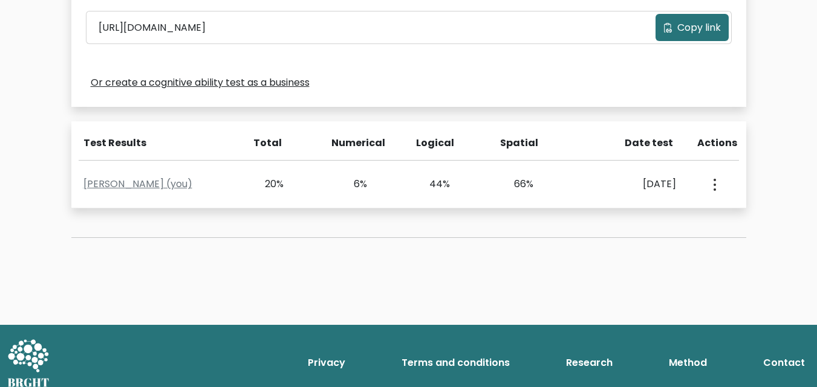
scroll to position [438, 0]
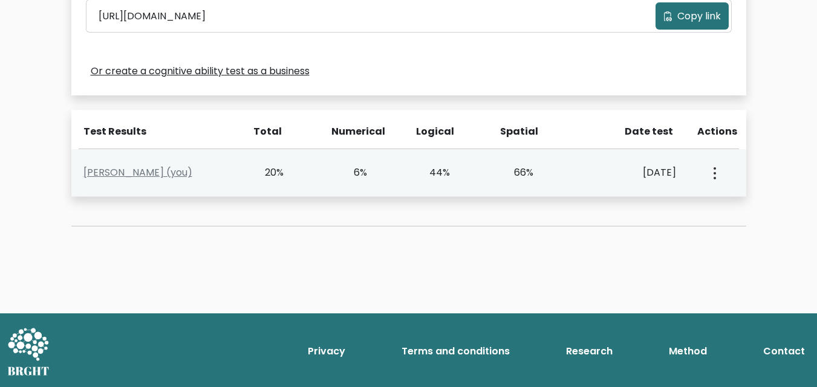
click at [713, 169] on icon "button" at bounding box center [714, 173] width 2 height 12
click at [730, 202] on link "View Profile" at bounding box center [756, 207] width 95 height 19
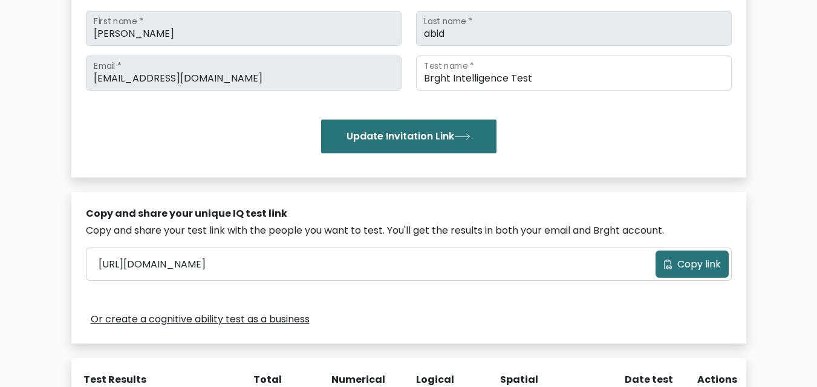
scroll to position [0, 0]
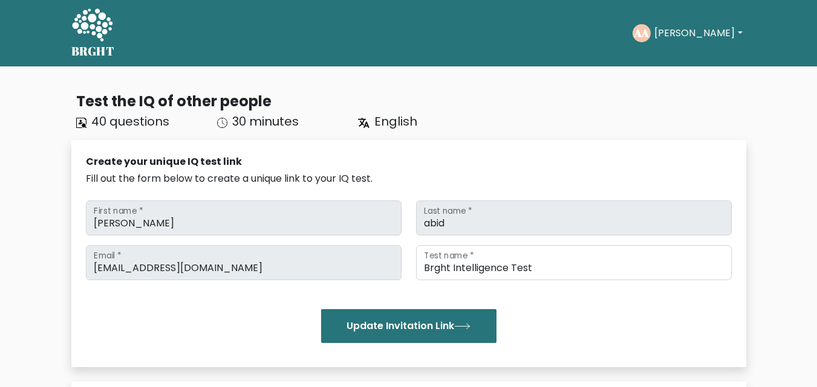
click at [713, 31] on button "[PERSON_NAME]" at bounding box center [697, 33] width 95 height 16
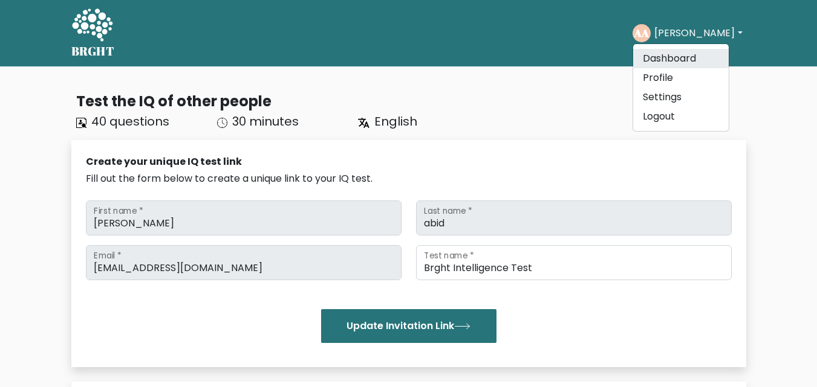
click at [670, 60] on link "Dashboard" at bounding box center [680, 58] width 95 height 19
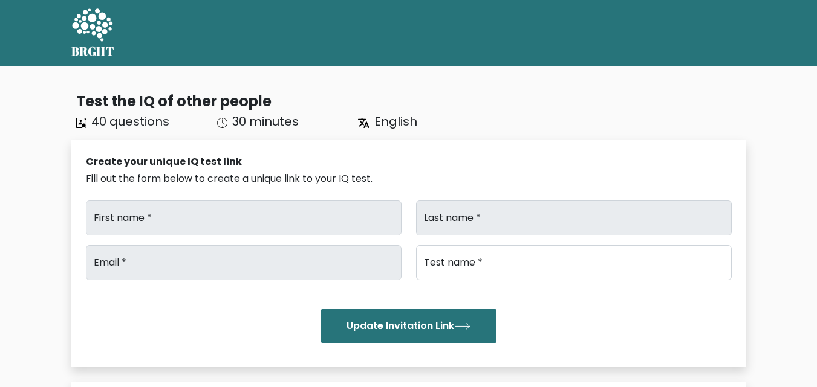
type input "[PERSON_NAME]"
type input "abid"
type input "[EMAIL_ADDRESS][DOMAIN_NAME]"
type input "Brght Intelligence Test"
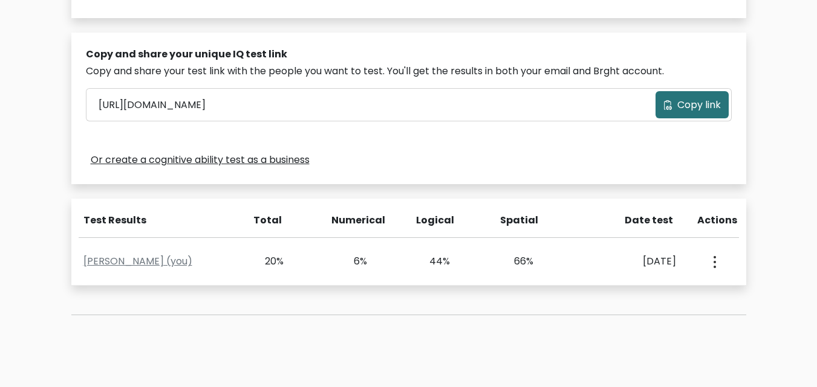
scroll to position [352, 0]
